Goal: Transaction & Acquisition: Obtain resource

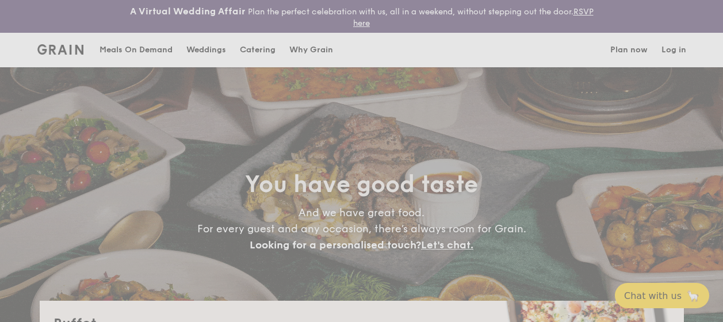
select select
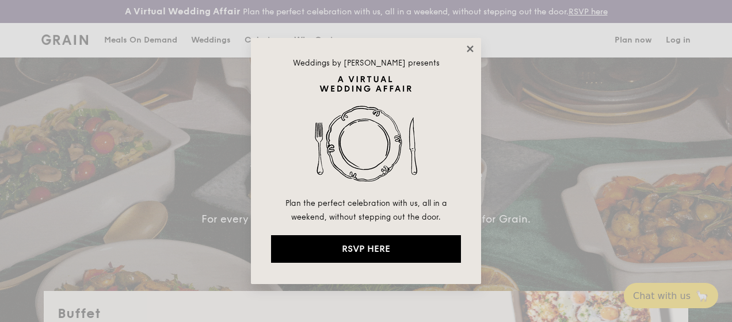
click at [470, 51] on icon at bounding box center [470, 49] width 10 height 10
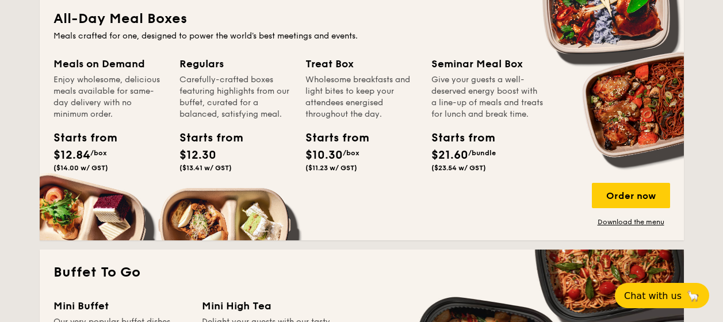
scroll to position [575, 0]
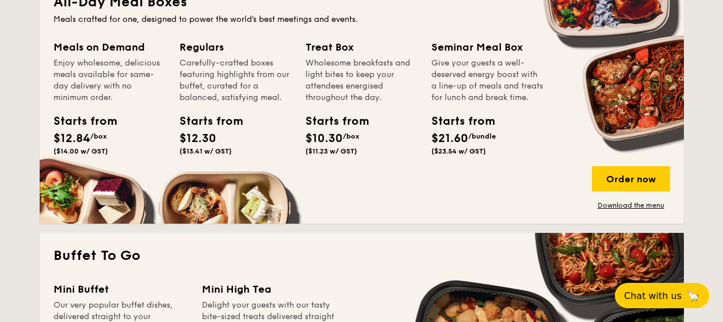
click at [332, 56] on div "Treat Box Wholesome breakfasts and light bites to keep your attendees energised…" at bounding box center [361, 71] width 112 height 64
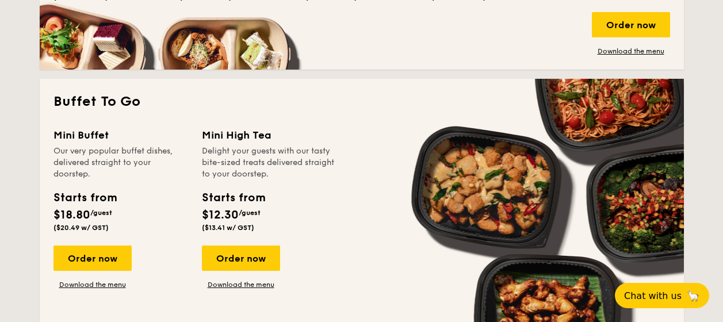
scroll to position [688, 0]
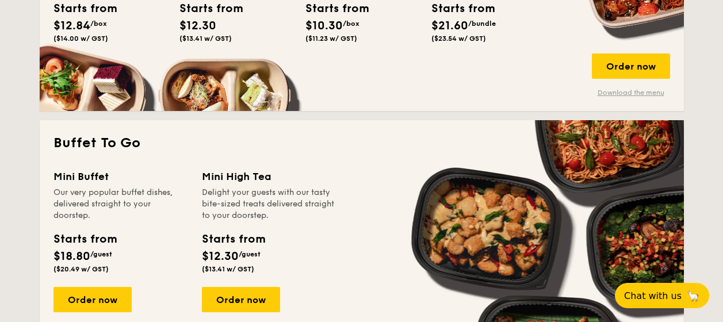
click at [600, 91] on link "Download the menu" at bounding box center [631, 92] width 78 height 9
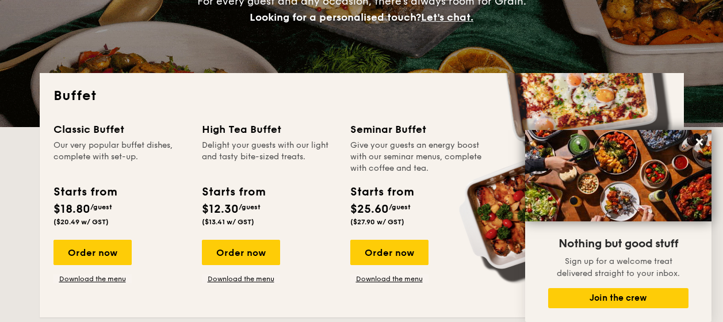
scroll to position [0, 0]
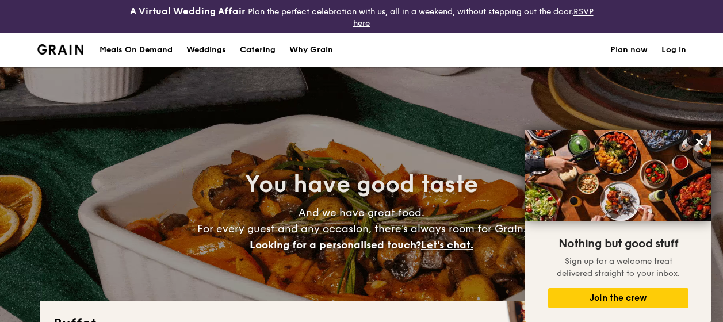
click at [253, 48] on h1 "Catering" at bounding box center [258, 50] width 36 height 35
click at [253, 49] on h1 "Catering" at bounding box center [258, 50] width 36 height 35
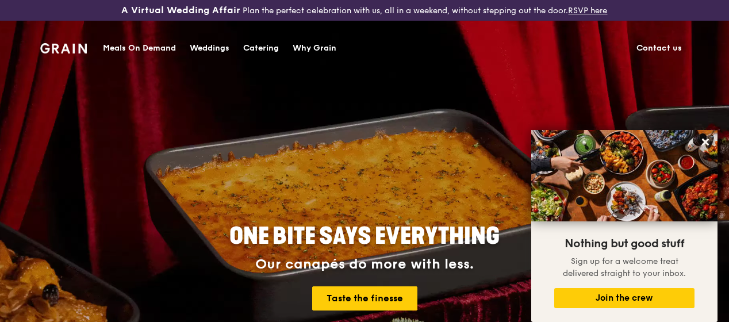
click at [227, 78] on div "ONE BITE SAYS EVERYTHING Our canapés do more with less. Taste the finesse" at bounding box center [364, 268] width 571 height 426
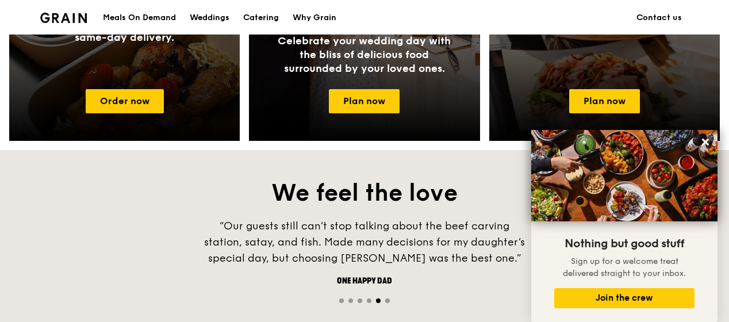
scroll to position [633, 0]
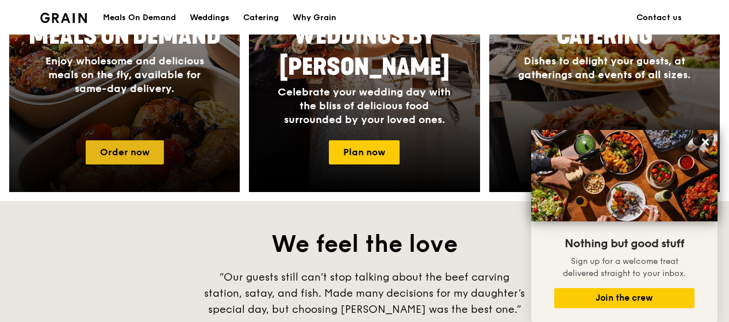
click at [137, 159] on link "Order now" at bounding box center [125, 152] width 78 height 24
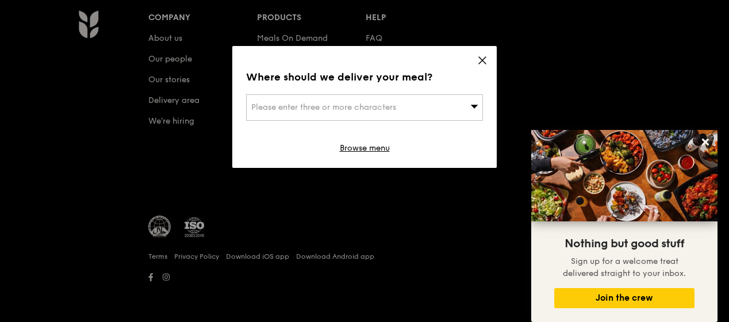
scroll to position [4932, 0]
click at [478, 61] on icon at bounding box center [482, 60] width 10 height 10
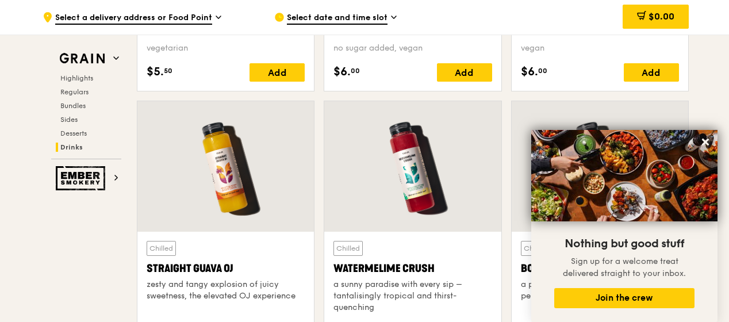
scroll to position [4687, 0]
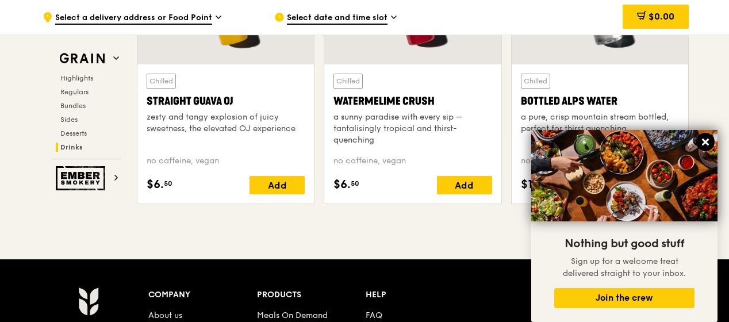
click at [708, 142] on icon at bounding box center [706, 142] width 10 height 10
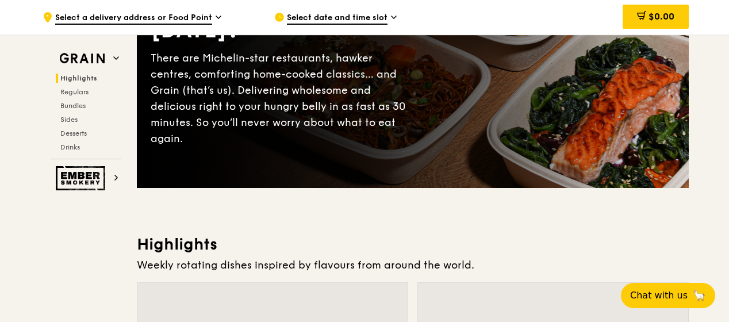
scroll to position [0, 0]
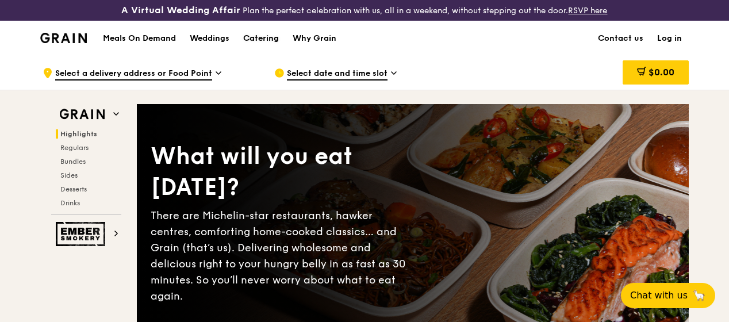
click at [264, 47] on div "Catering" at bounding box center [261, 38] width 36 height 35
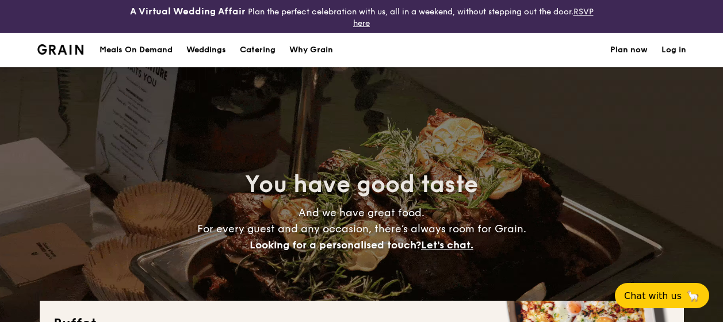
select select
